Goal: Task Accomplishment & Management: Use online tool/utility

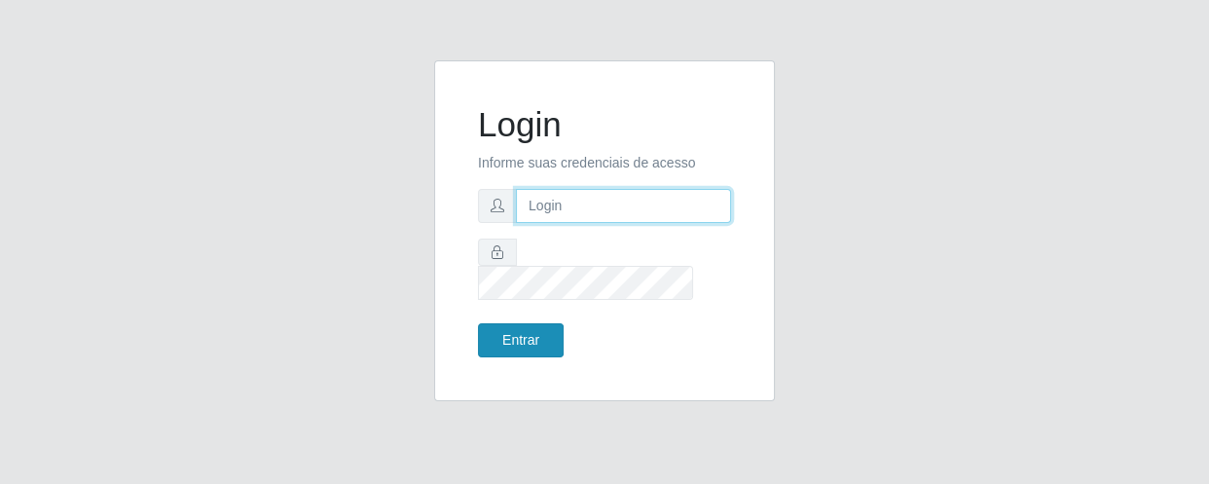
type input "[EMAIL_ADDRESS][DOMAIN_NAME]"
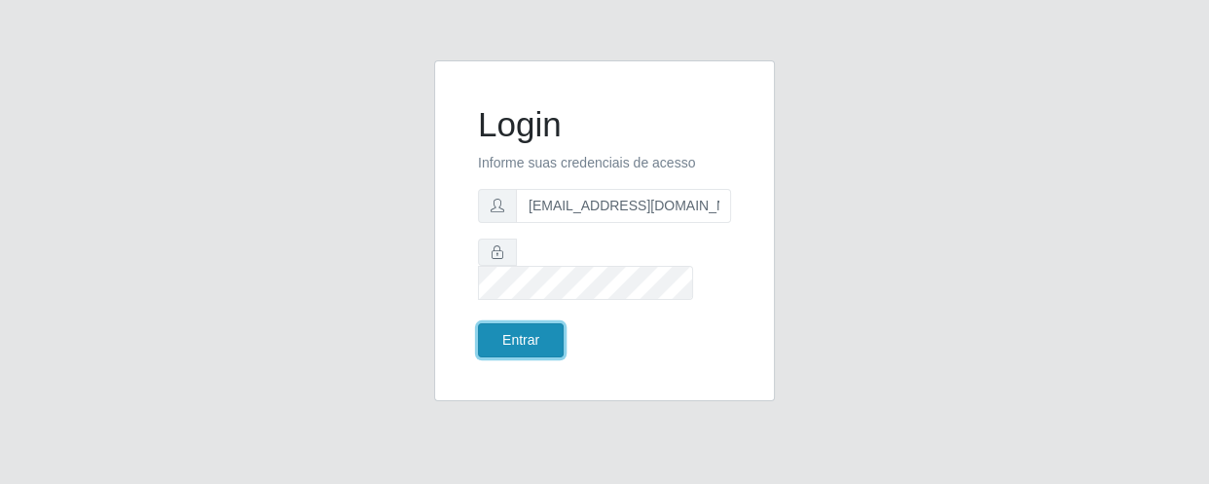
click at [536, 323] on button "Entrar" at bounding box center [521, 340] width 86 height 34
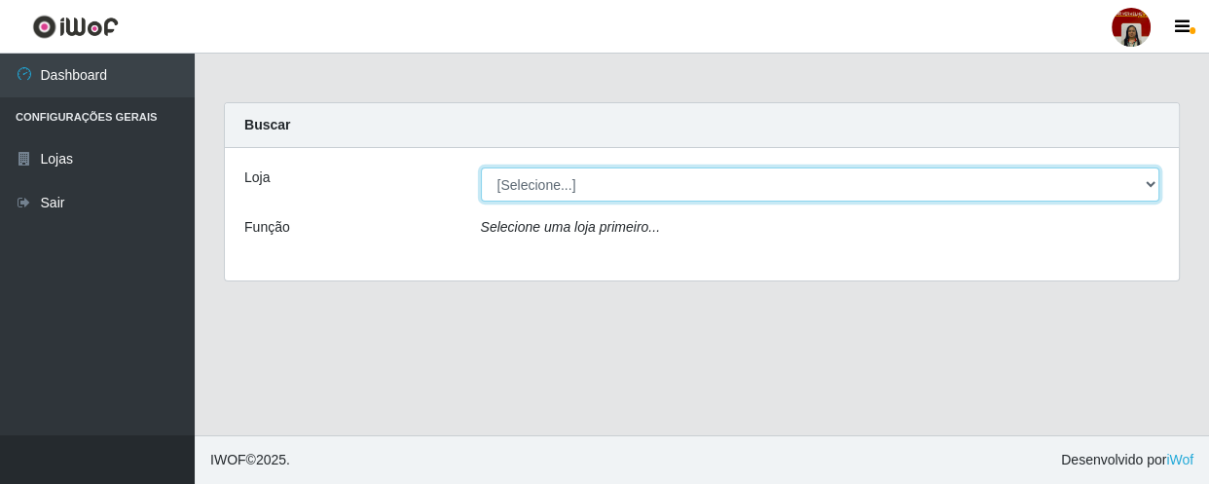
click at [580, 189] on select "[Selecione...] Mar Vermelho - Loja 04" at bounding box center [821, 184] width 680 height 34
select select "251"
click at [481, 167] on select "[Selecione...] Mar Vermelho - Loja 04" at bounding box center [821, 184] width 680 height 34
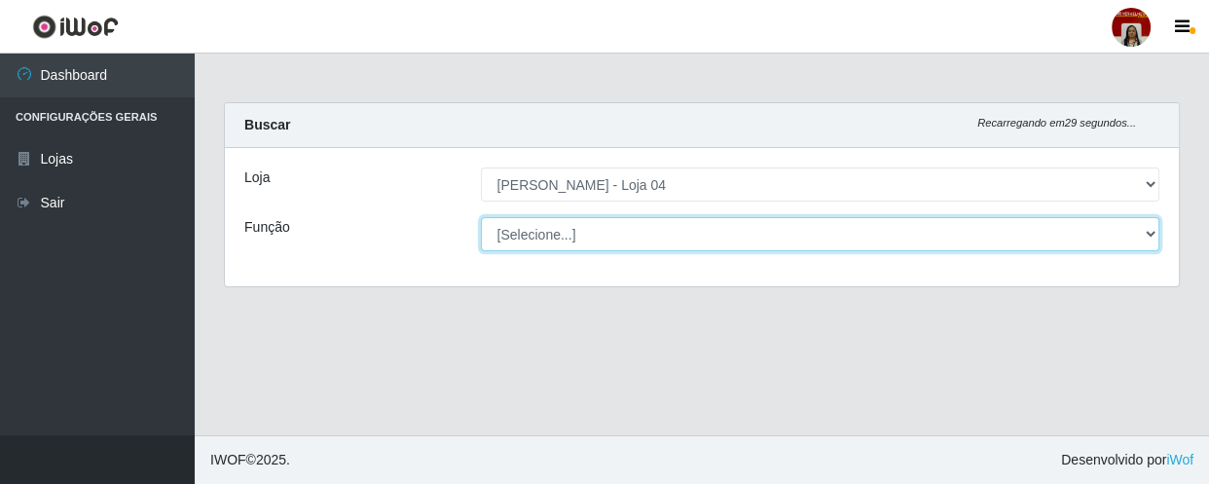
drag, startPoint x: 580, startPoint y: 200, endPoint x: 580, endPoint y: 238, distance: 38.0
click at [580, 238] on select "[Selecione...] ASG ASG + ASG ++ Auxiliar de Depósito Auxiliar de Depósito + Aux…" at bounding box center [821, 234] width 680 height 34
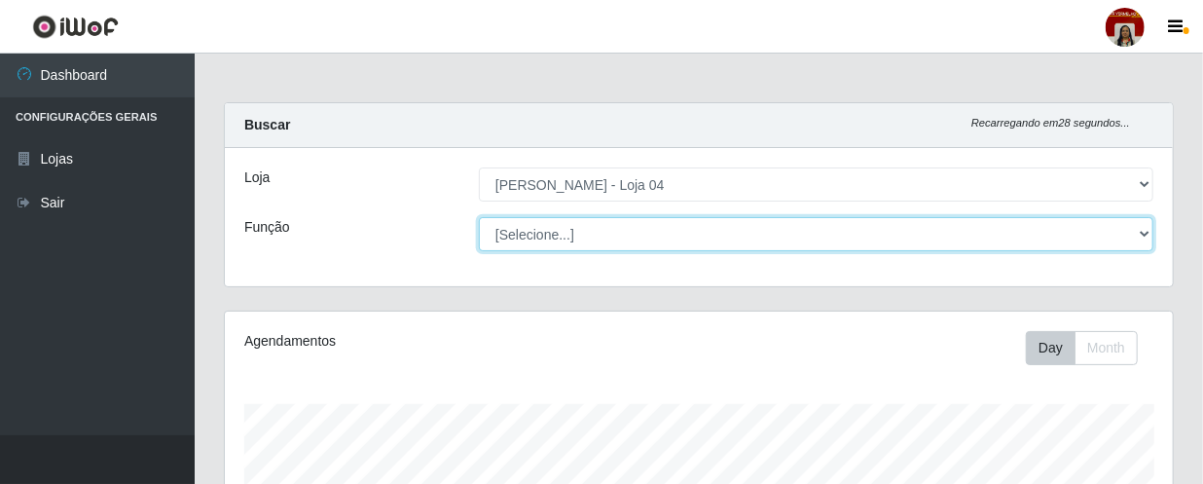
scroll to position [404, 948]
select select "22"
click at [479, 217] on select "[Selecione...] ASG ASG + ASG ++ Auxiliar de Depósito Auxiliar de Depósito + Aux…" at bounding box center [816, 234] width 675 height 34
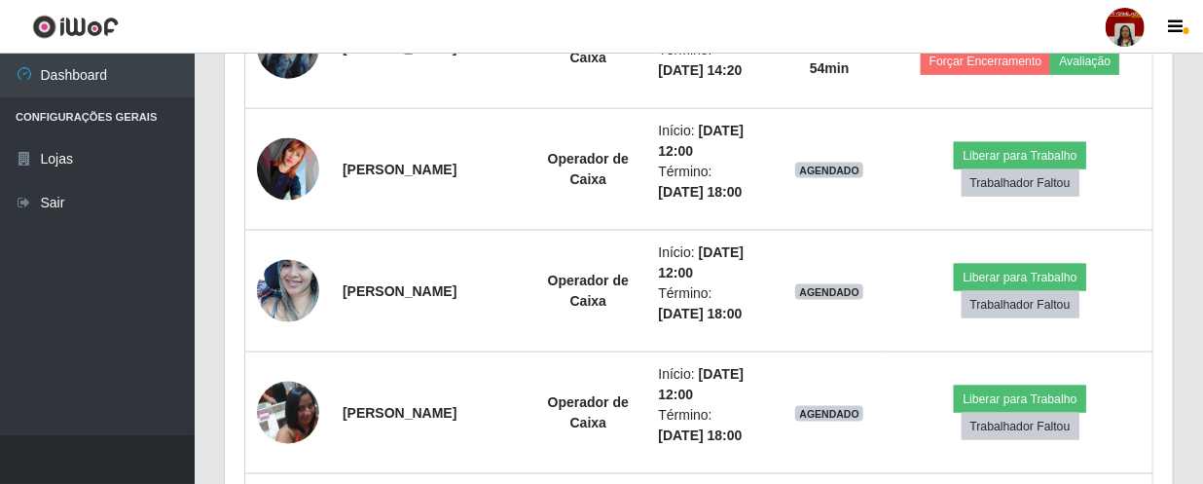
scroll to position [1150, 0]
